Goal: Task Accomplishment & Management: Use online tool/utility

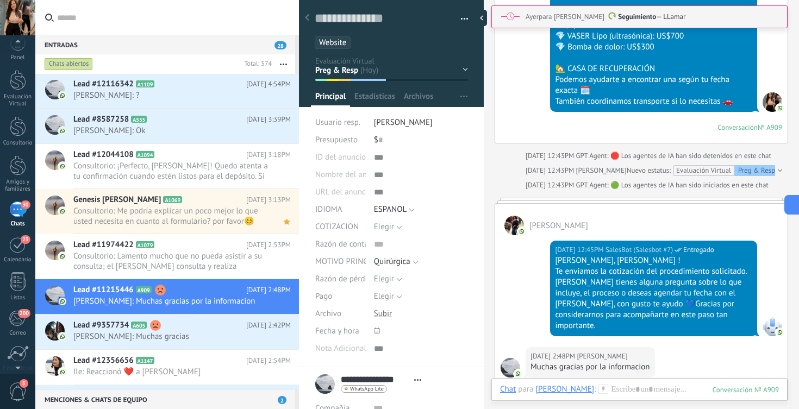
click at [191, 35] on label at bounding box center [167, 17] width 264 height 35
click at [191, 35] on input "text" at bounding box center [173, 17] width 233 height 35
click at [187, 24] on input "text" at bounding box center [173, 17] width 233 height 35
type input "*"
click at [15, 93] on div "Evaluación Virtual" at bounding box center [18, 100] width 32 height 14
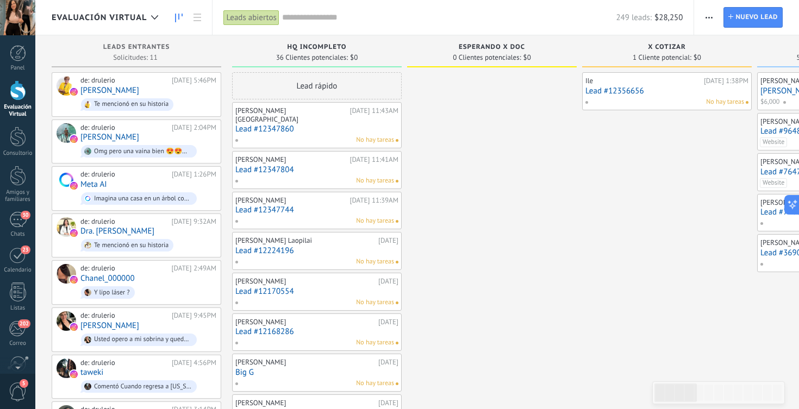
click at [447, 14] on input "text" at bounding box center [449, 17] width 334 height 11
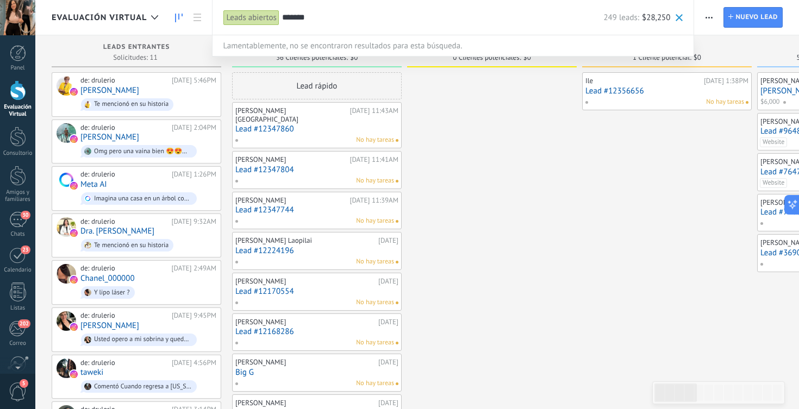
type input "*******"
click at [479, 124] on div at bounding box center [399, 204] width 799 height 409
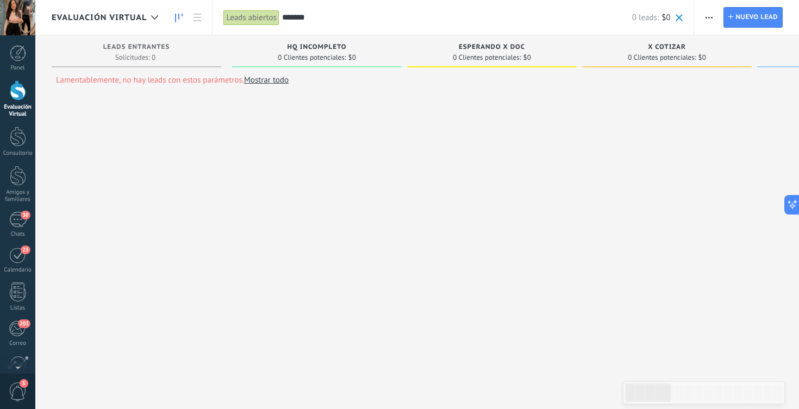
click at [295, 17] on input "*******" at bounding box center [457, 17] width 350 height 11
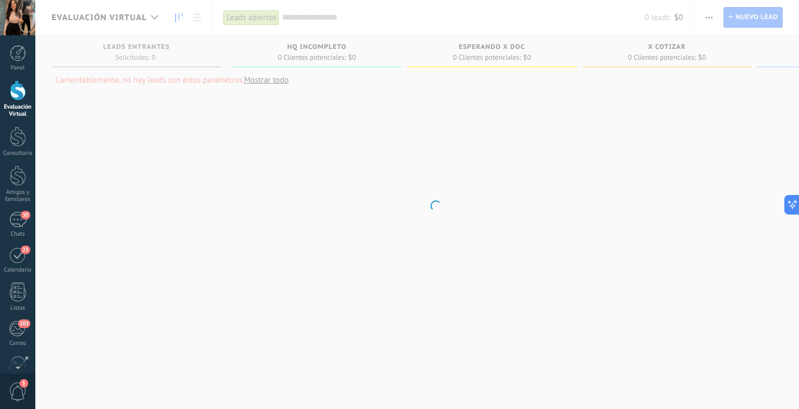
click at [133, 186] on body ".abccls-1,.abccls-2{fill-rule:evenodd}.abccls-2{fill:#fff} .abfcls-1{fill:none}…" at bounding box center [399, 204] width 799 height 409
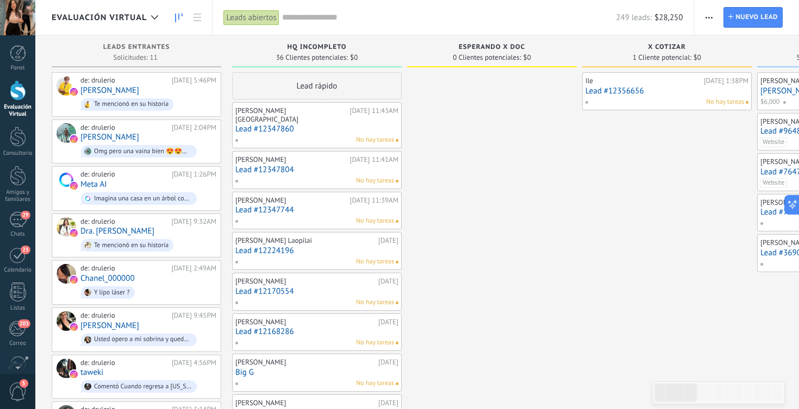
click at [601, 101] on div "No hay tareas" at bounding box center [664, 102] width 159 height 10
click at [601, 92] on link "Lead #12356656" at bounding box center [666, 90] width 163 height 9
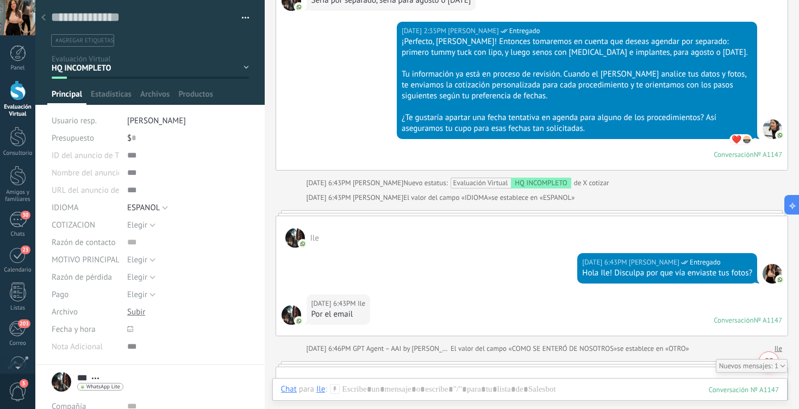
scroll to position [1254, 0]
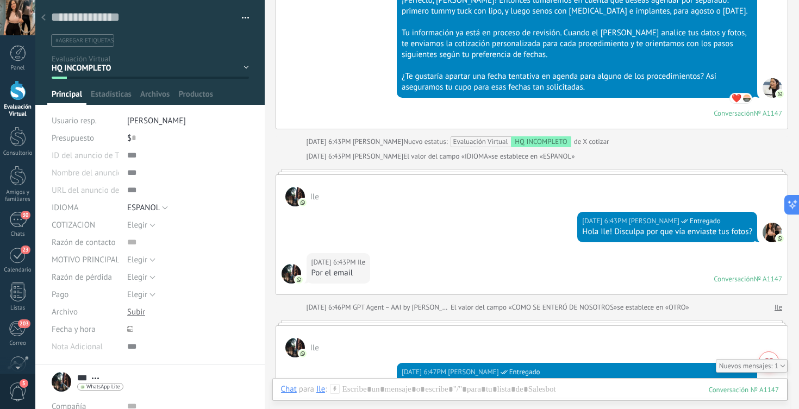
click at [10, 97] on div at bounding box center [18, 90] width 16 height 20
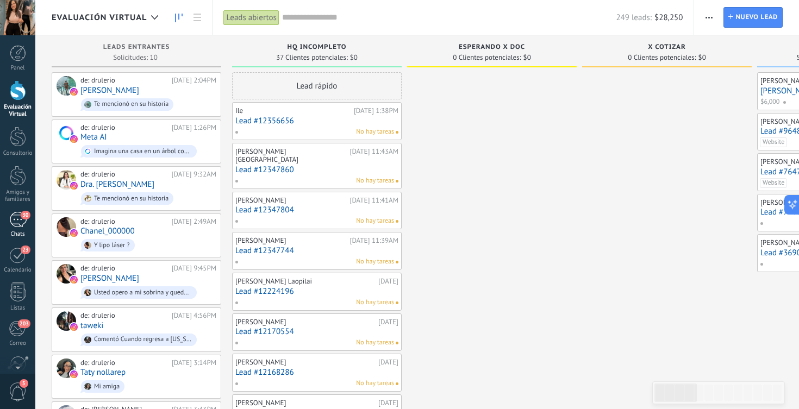
click at [14, 218] on div "30" at bounding box center [17, 220] width 17 height 16
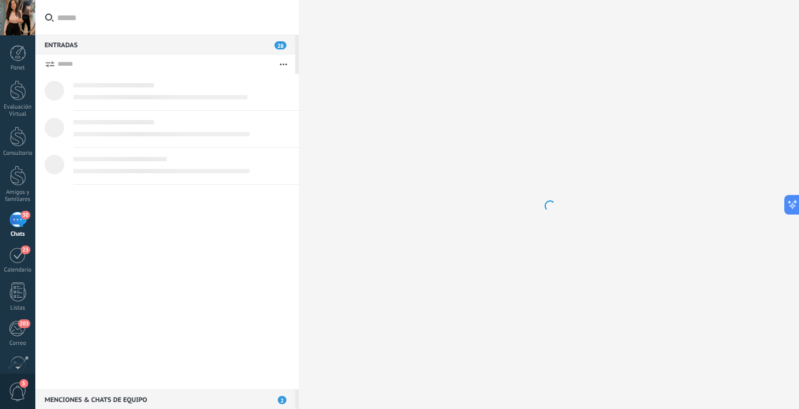
scroll to position [10, 0]
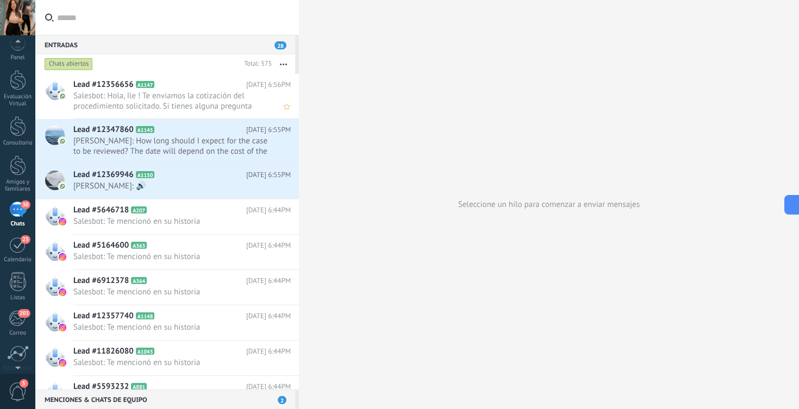
click at [203, 113] on div "Lead #12356656 A1147 [DATE] 6:56PM Salesbot: Hola, Ile ! Te enviamos la cotizac…" at bounding box center [186, 96] width 226 height 45
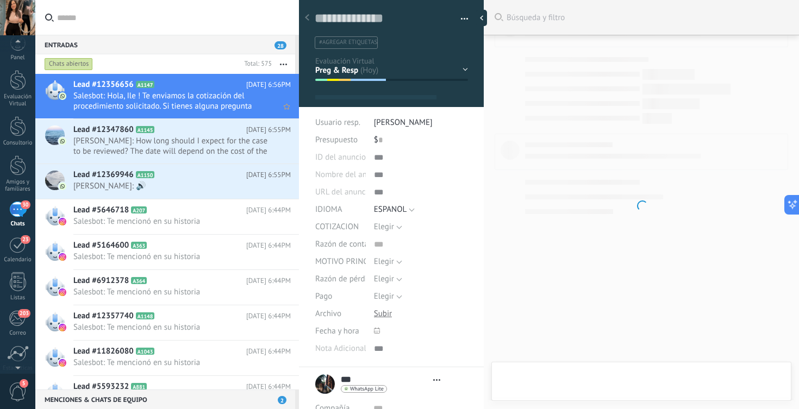
scroll to position [16, 0]
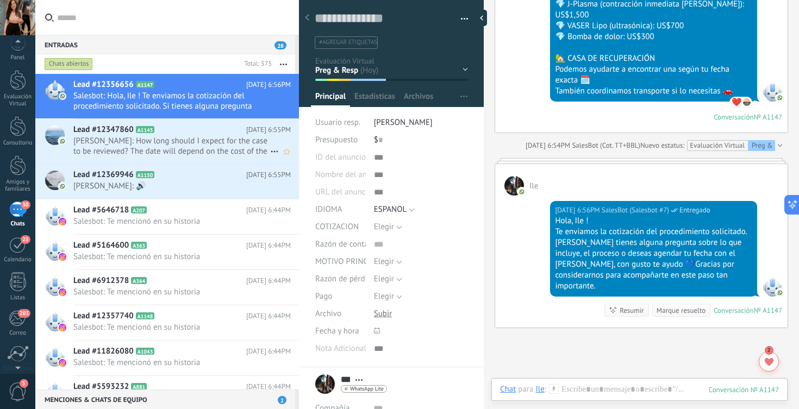
click at [201, 144] on span "[PERSON_NAME]: How long should I expect for the case to be reviewed? The date w…" at bounding box center [171, 146] width 197 height 21
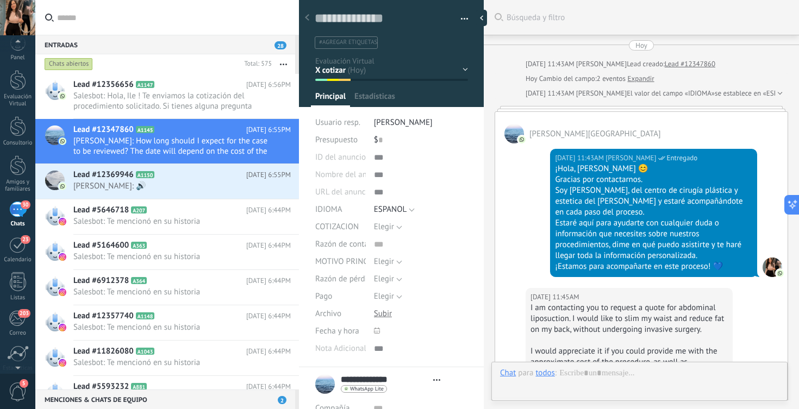
scroll to position [3470, 0]
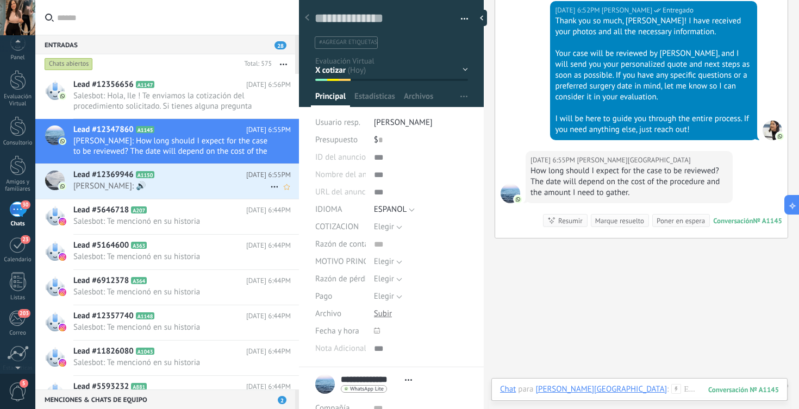
click at [232, 183] on span "[PERSON_NAME]: 🔊" at bounding box center [171, 186] width 197 height 10
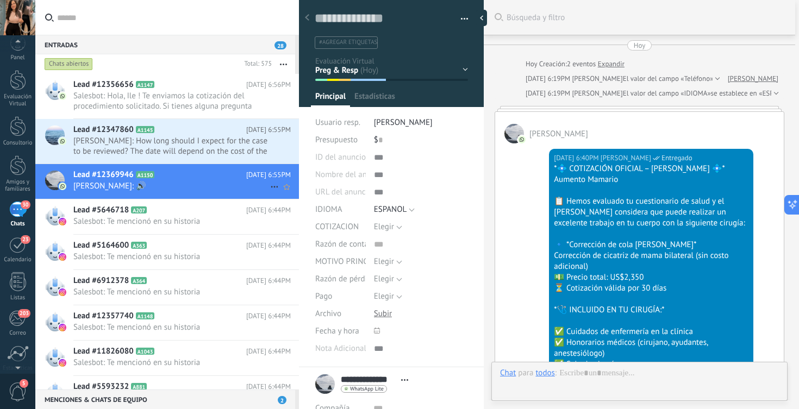
scroll to position [1258, 0]
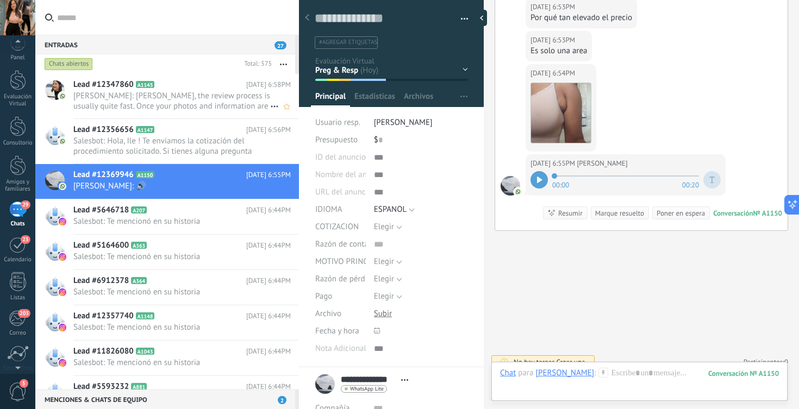
click at [190, 95] on span "[PERSON_NAME]: [PERSON_NAME], the review process is usually quite fast. Once yo…" at bounding box center [171, 101] width 197 height 21
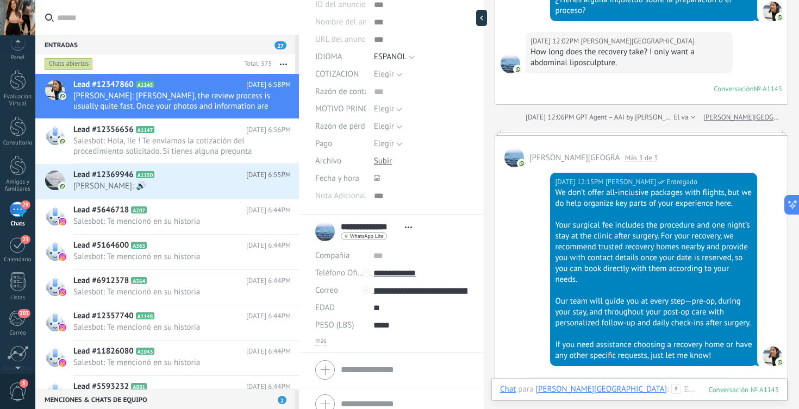
scroll to position [2241, 0]
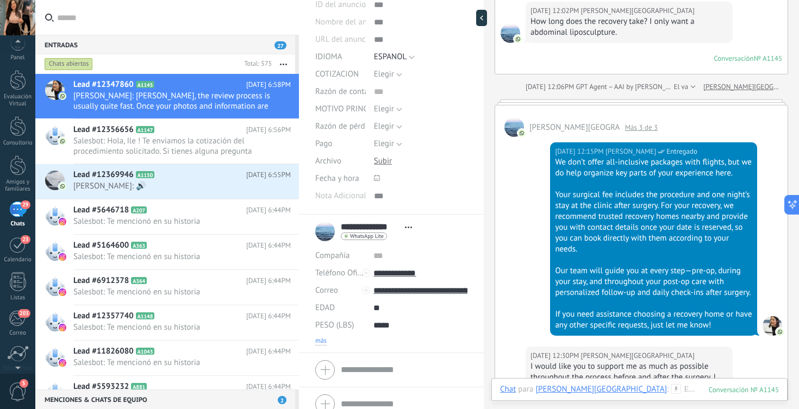
click at [323, 342] on span "más" at bounding box center [320, 341] width 11 height 9
type textarea "***"
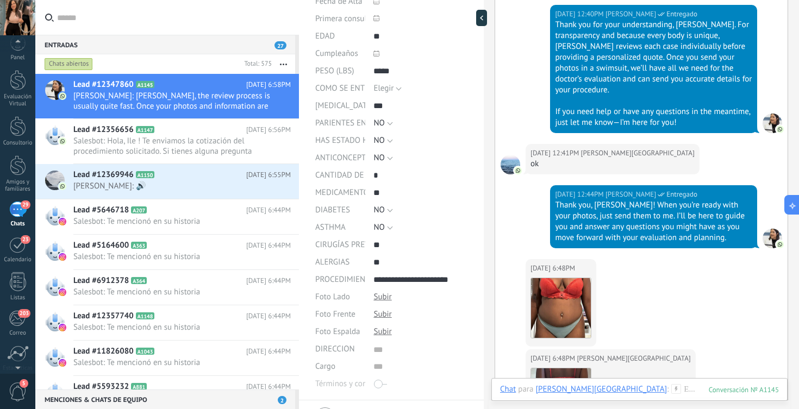
scroll to position [2838, 0]
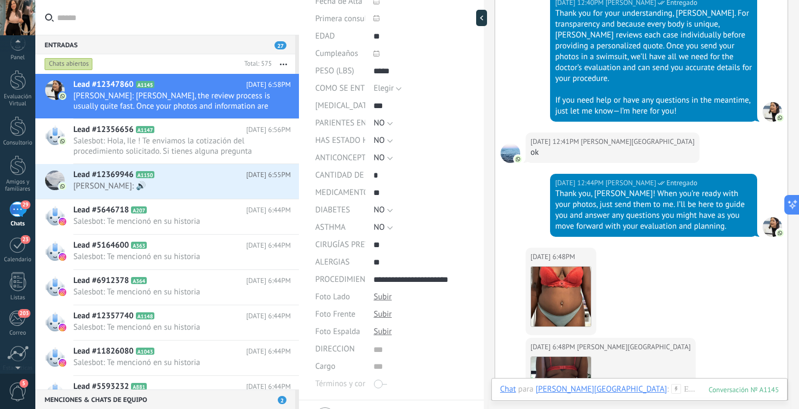
click at [628, 172] on div "[DATE] 12:41PM [PERSON_NAME] TRIESTE ok" at bounding box center [641, 153] width 292 height 41
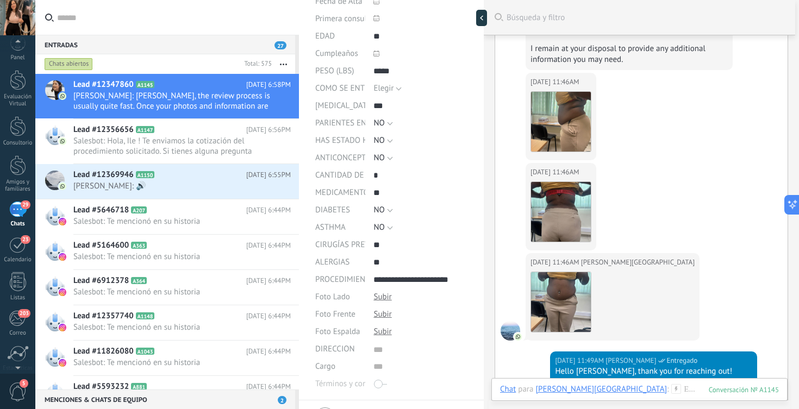
scroll to position [353, 0]
click at [577, 117] on img at bounding box center [561, 122] width 60 height 60
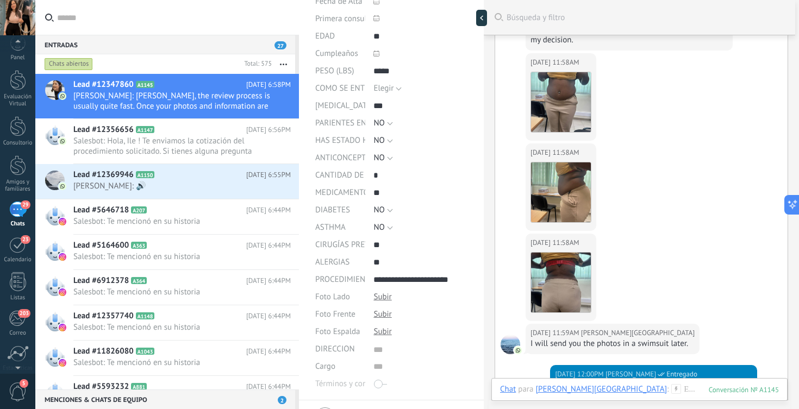
scroll to position [1601, 0]
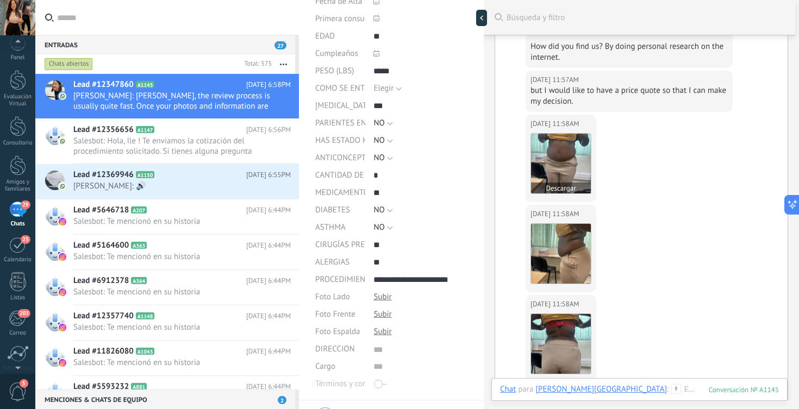
click at [572, 160] on img at bounding box center [561, 164] width 60 height 60
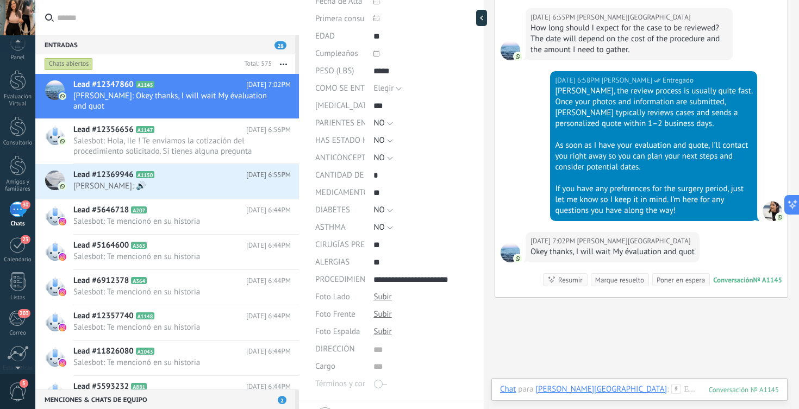
scroll to position [3680, 0]
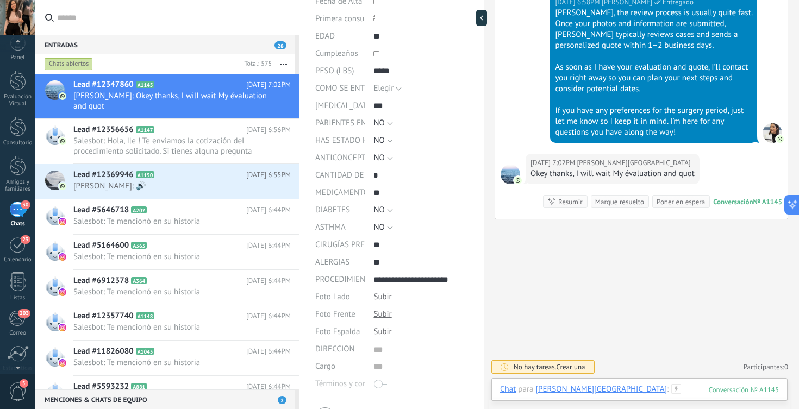
click at [611, 386] on div at bounding box center [639, 400] width 279 height 33
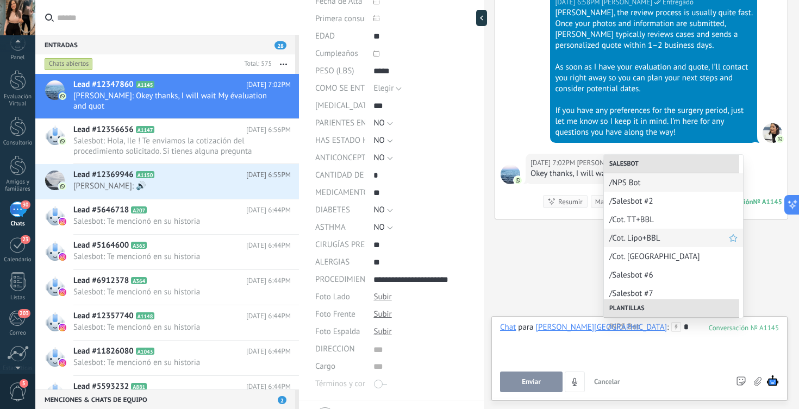
click at [636, 245] on div "/Cot. Lipo+BBL" at bounding box center [673, 238] width 139 height 18
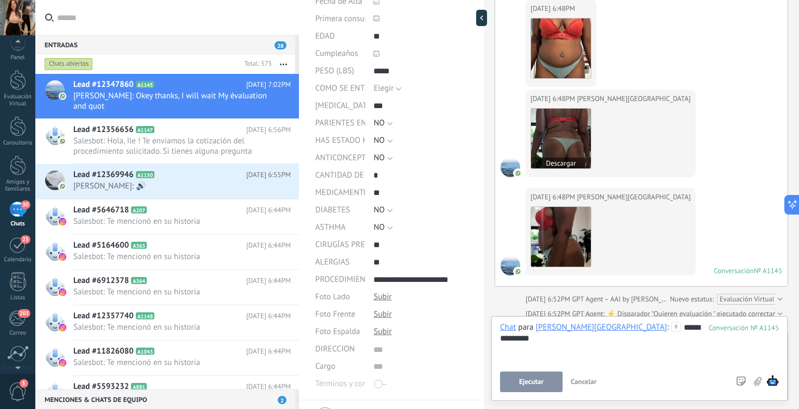
scroll to position [3094, 0]
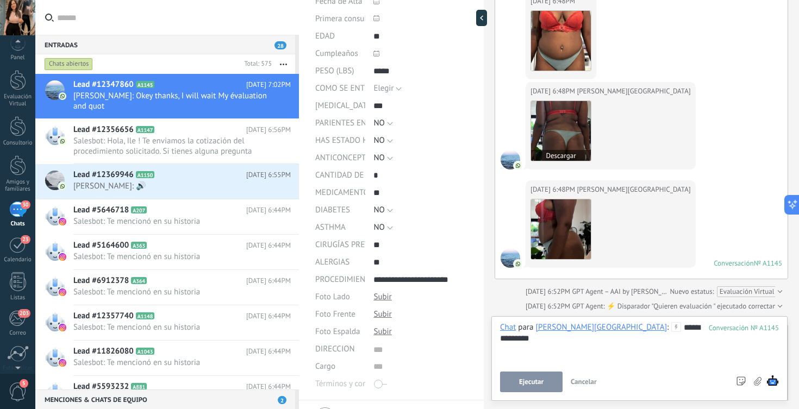
click at [558, 151] on img at bounding box center [561, 131] width 60 height 60
drag, startPoint x: 664, startPoint y: 329, endPoint x: 602, endPoint y: 327, distance: 62.0
click at [602, 327] on div "**********" at bounding box center [639, 342] width 279 height 41
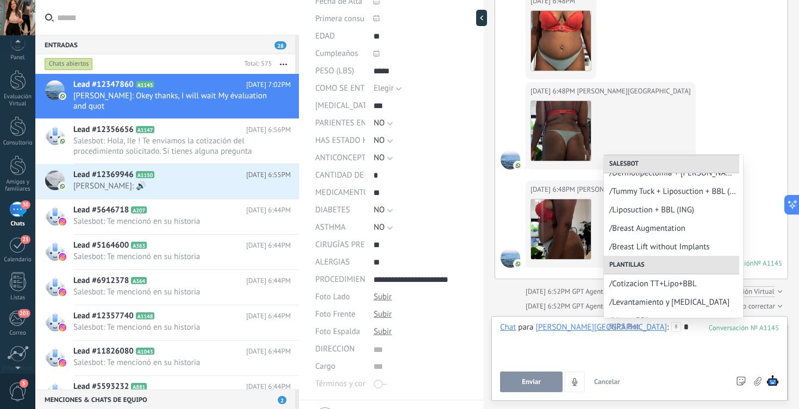
scroll to position [370, 0]
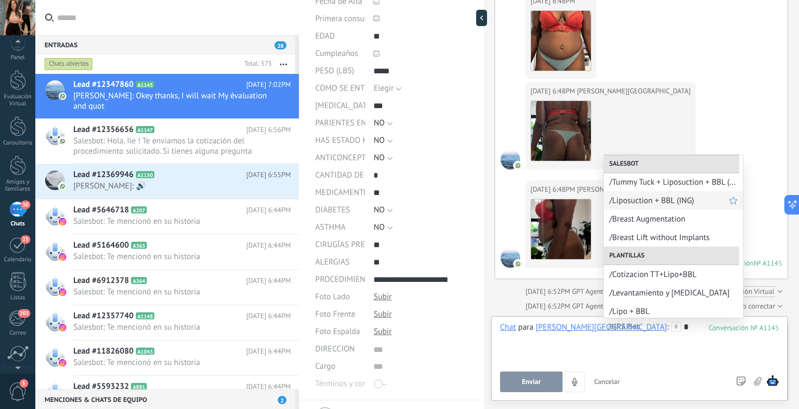
click at [658, 197] on span "/Liposuction + BBL (ING)" at bounding box center [669, 201] width 120 height 10
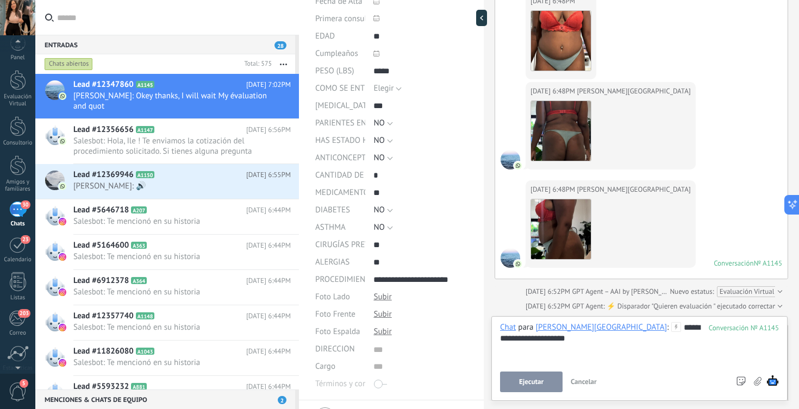
click at [525, 384] on span "Ejecutar" at bounding box center [531, 382] width 24 height 8
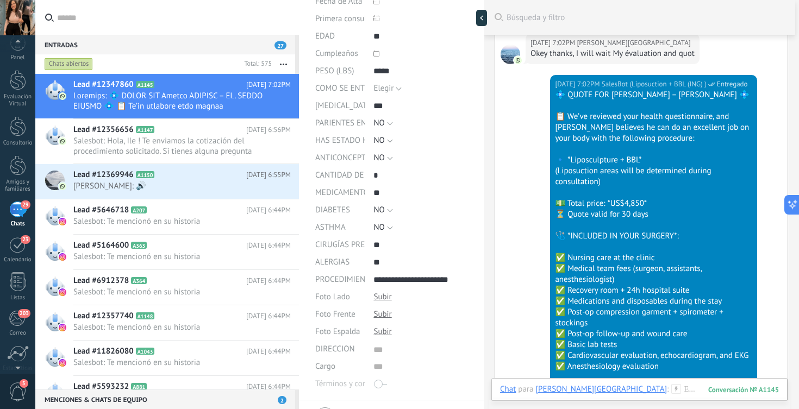
scroll to position [0, 0]
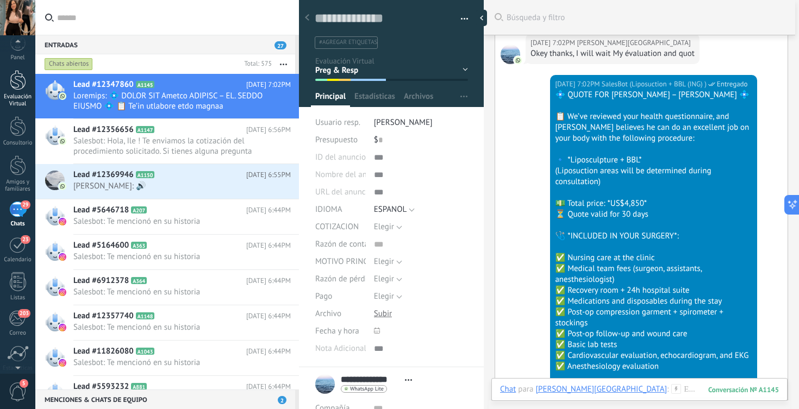
click at [12, 88] on div at bounding box center [18, 80] width 16 height 20
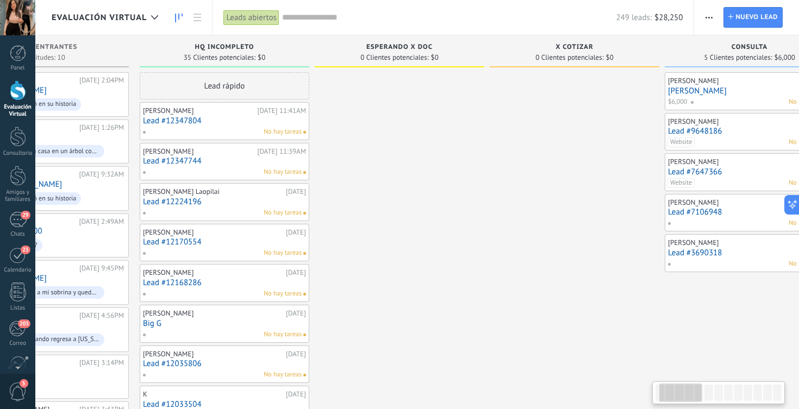
scroll to position [0, 98]
